Goal: Navigation & Orientation: Find specific page/section

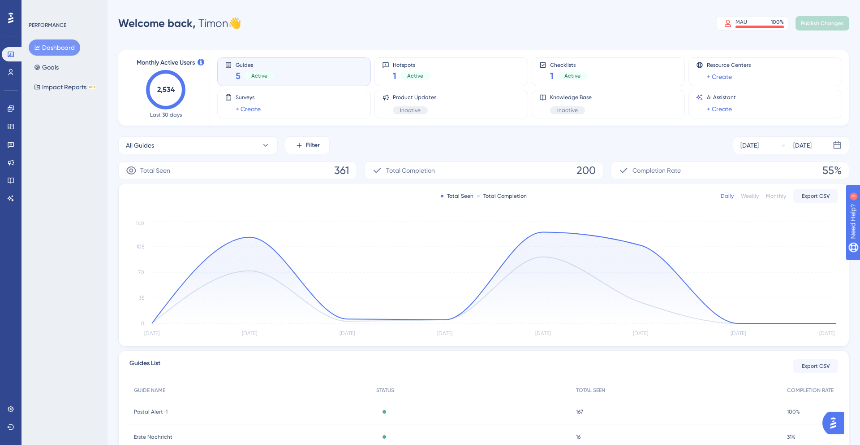
click at [376, 39] on div "Monthly Active Users 2,534 Last 30 days Guides 5 Active Hotspots 1 Active Check…" at bounding box center [483, 290] width 731 height 503
click at [9, 117] on div "Engagement Widgets Feedback Product Updates Knowledge Base AI Assistant" at bounding box center [11, 153] width 18 height 104
click at [9, 107] on icon at bounding box center [11, 108] width 6 height 6
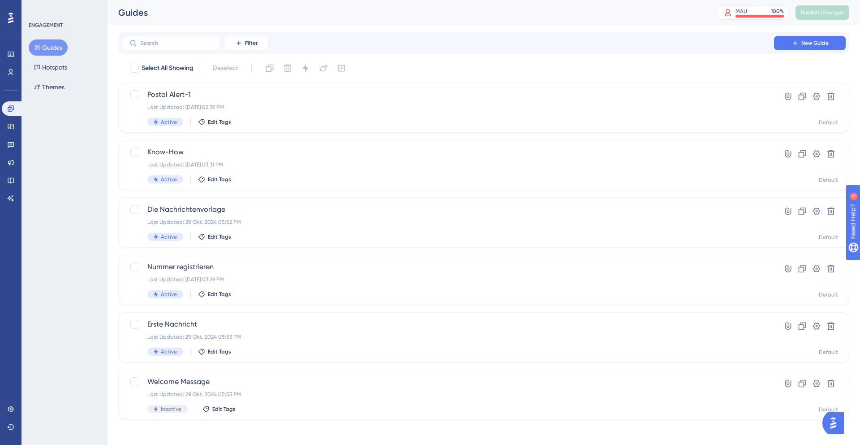
click at [57, 54] on button "Guides" at bounding box center [48, 47] width 39 height 16
click at [57, 58] on div "Guides Hotspots Themes" at bounding box center [65, 67] width 73 height 56
click at [57, 62] on button "Hotspots" at bounding box center [51, 67] width 44 height 16
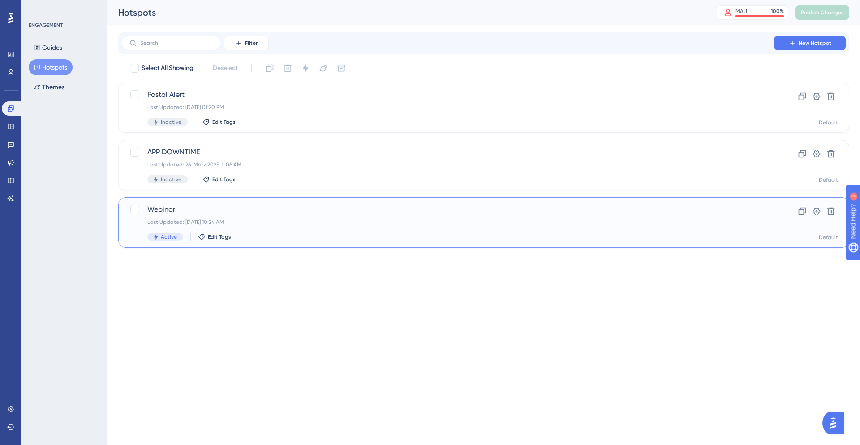
click at [276, 210] on span "Webinar" at bounding box center [447, 209] width 601 height 11
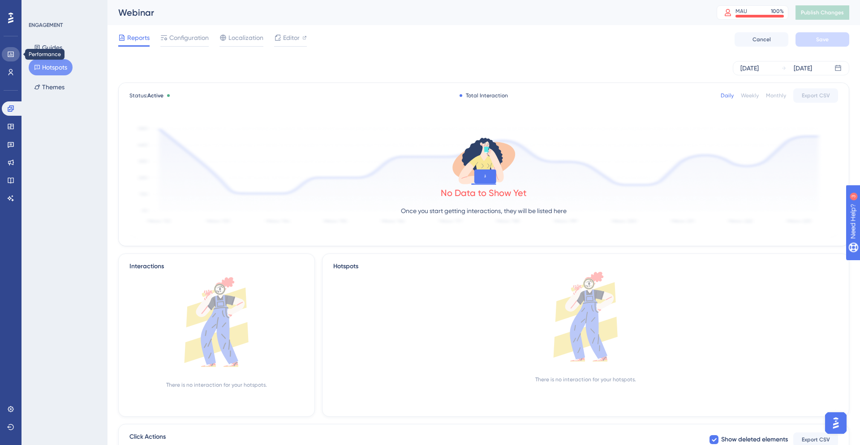
click at [9, 55] on icon at bounding box center [11, 54] width 6 height 5
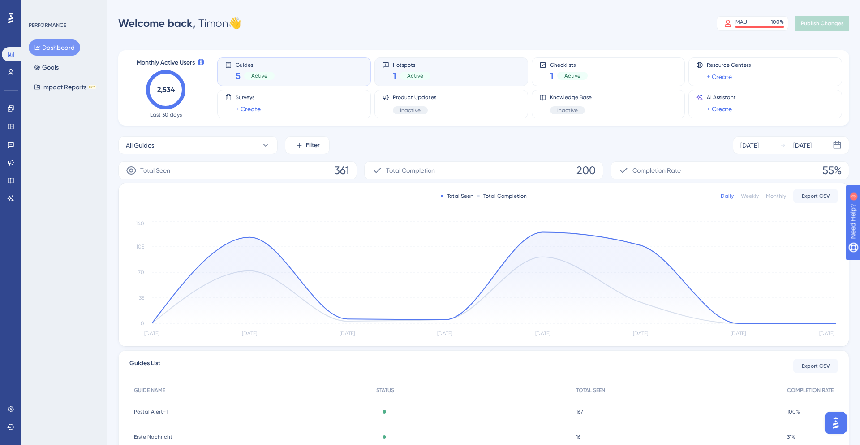
click at [450, 69] on div "Hotspots 1 Active" at bounding box center [451, 71] width 138 height 21
